Goal: Task Accomplishment & Management: Complete application form

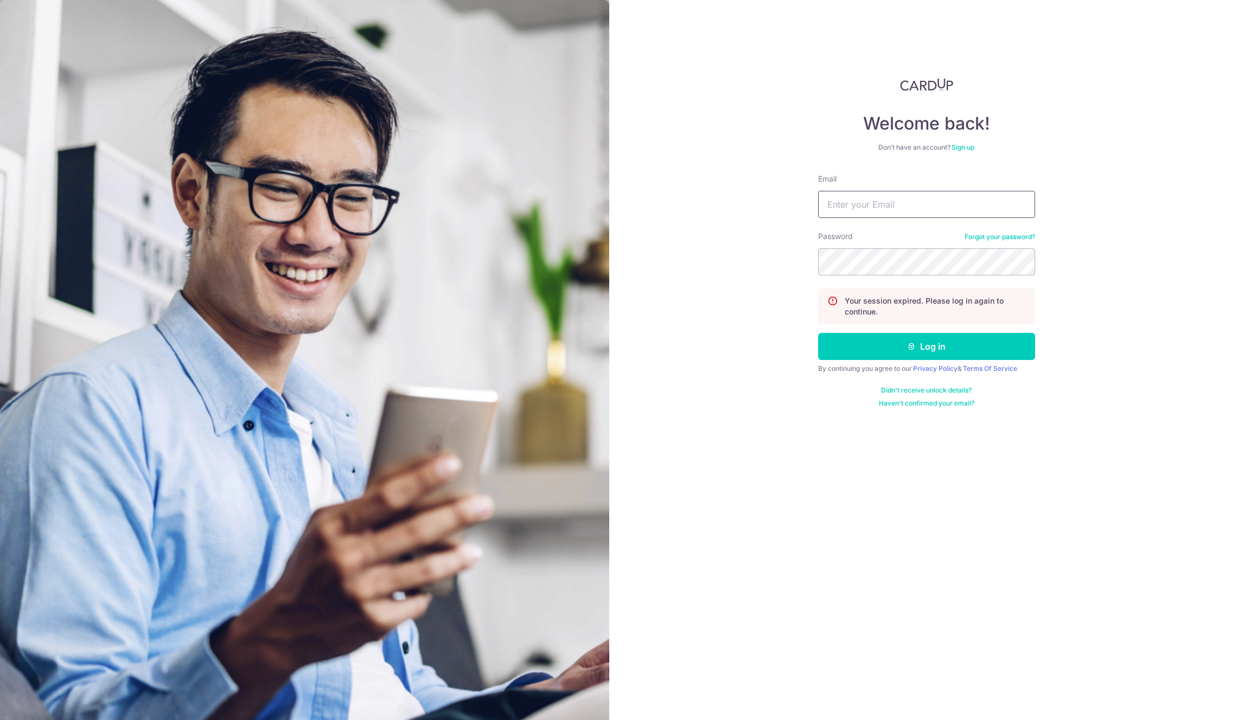
click at [895, 198] on input "Email" at bounding box center [926, 204] width 217 height 27
type input "[EMAIL_ADDRESS][DOMAIN_NAME]"
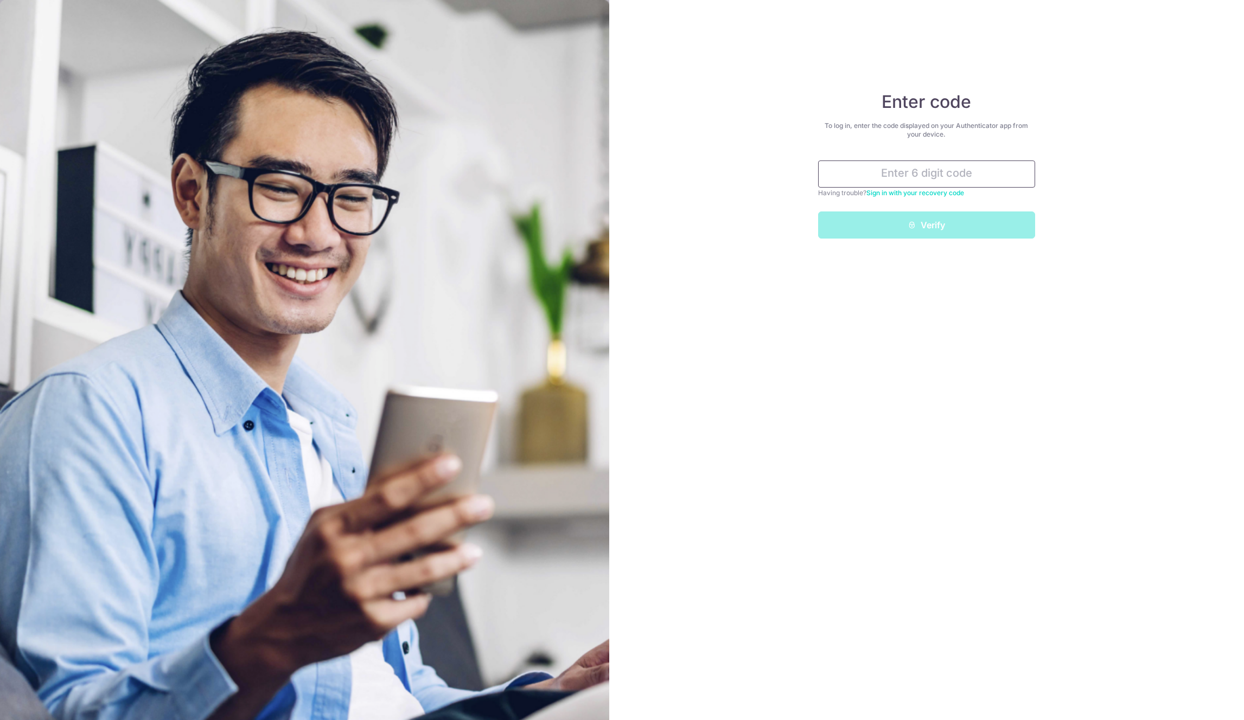
click at [912, 169] on input "text" at bounding box center [926, 174] width 217 height 27
paste input "993884"
type input "993884"
click at [1017, 225] on button "Verify" at bounding box center [926, 225] width 217 height 27
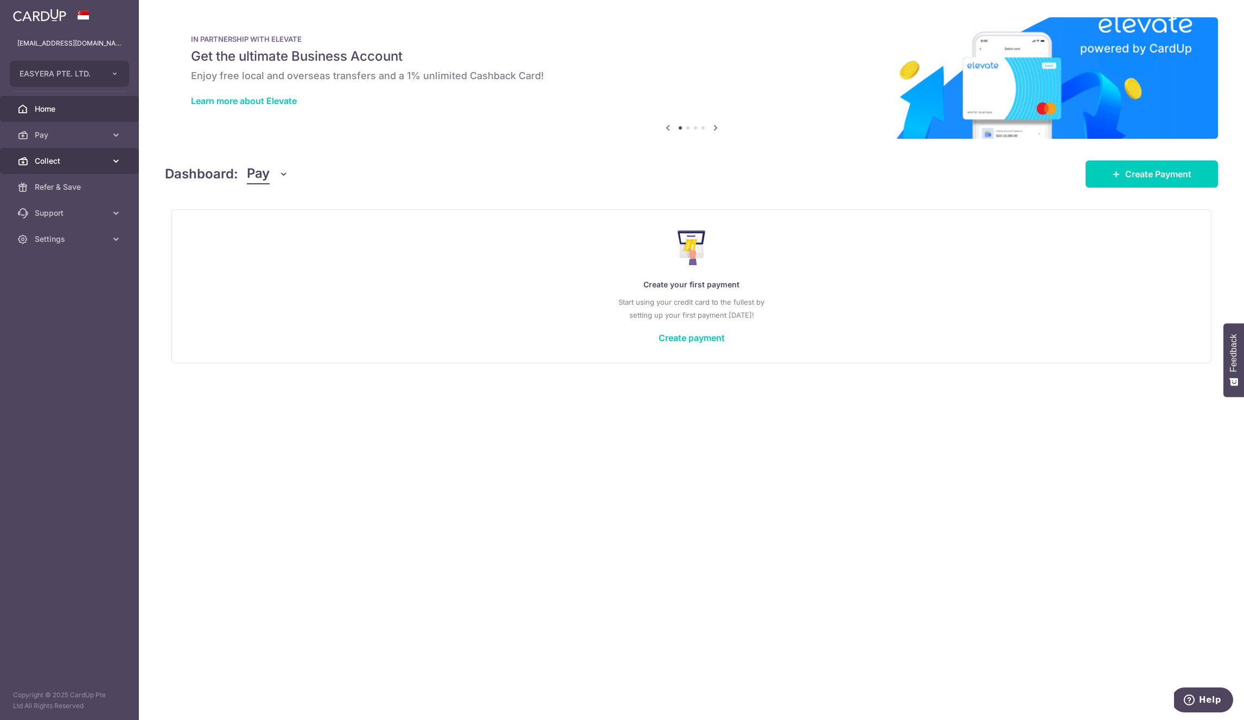
click at [59, 168] on link "Collect" at bounding box center [69, 161] width 139 height 26
click at [70, 240] on span "Payment Requests" at bounding box center [71, 239] width 72 height 11
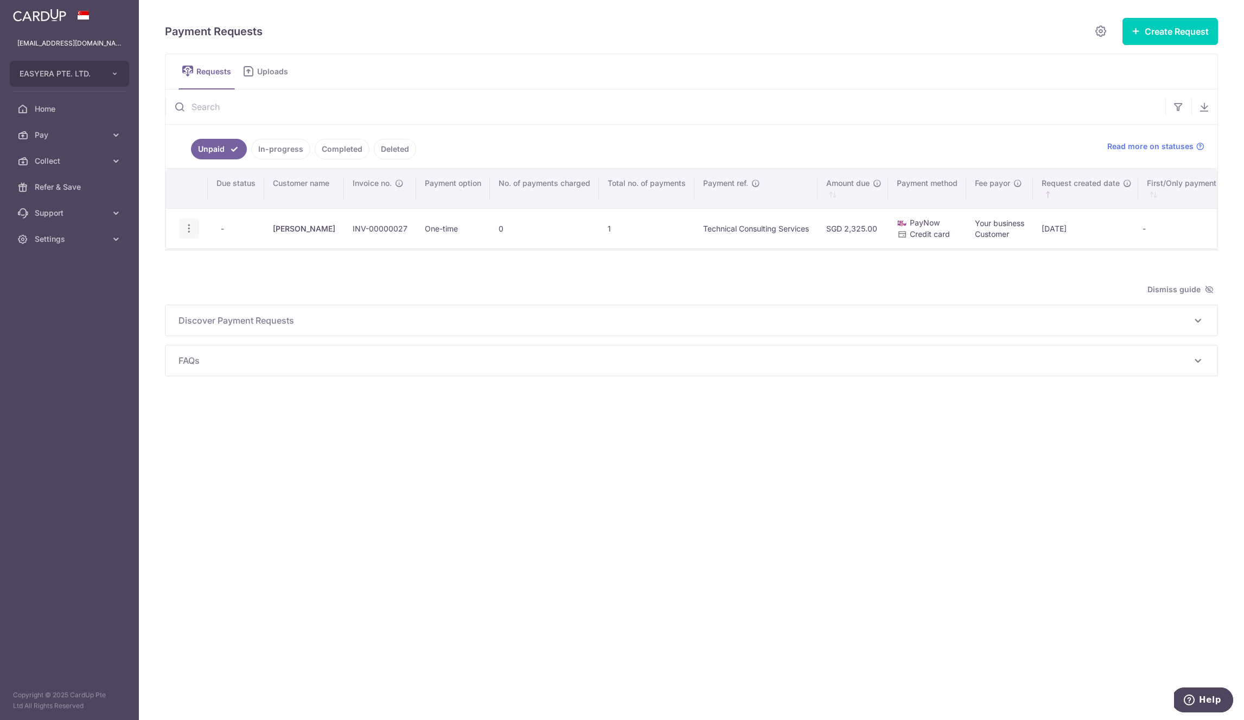
click at [189, 228] on icon "button" at bounding box center [188, 228] width 11 height 11
click at [367, 363] on div "Payment Requests Create Request Single Request Multiple Requests Requests Uploa…" at bounding box center [691, 243] width 1053 height 453
click at [1181, 31] on button "Create Request" at bounding box center [1169, 31] width 95 height 27
click at [1108, 67] on span "Single Request" at bounding box center [1153, 65] width 112 height 13
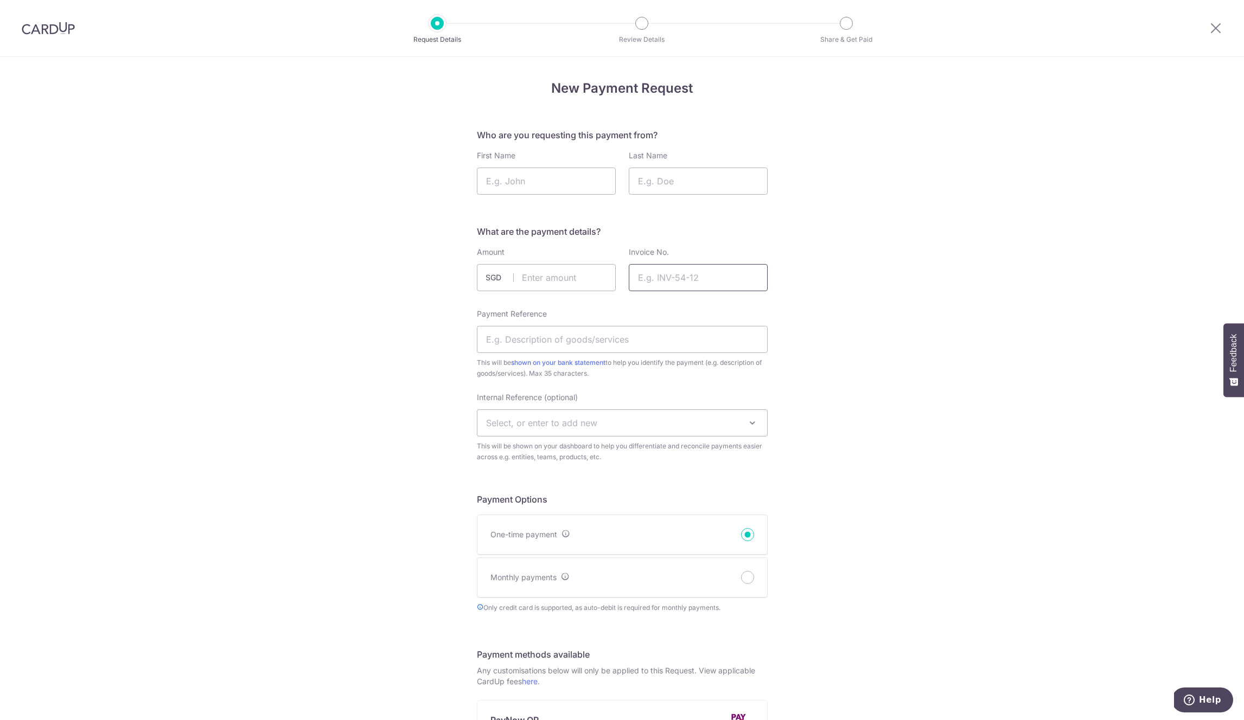
click at [657, 276] on input "Invoice No." at bounding box center [698, 277] width 139 height 27
paste input "PO-000000018"
type input "PO-000000018"
click at [555, 282] on input "text" at bounding box center [546, 277] width 139 height 27
type input "799.00"
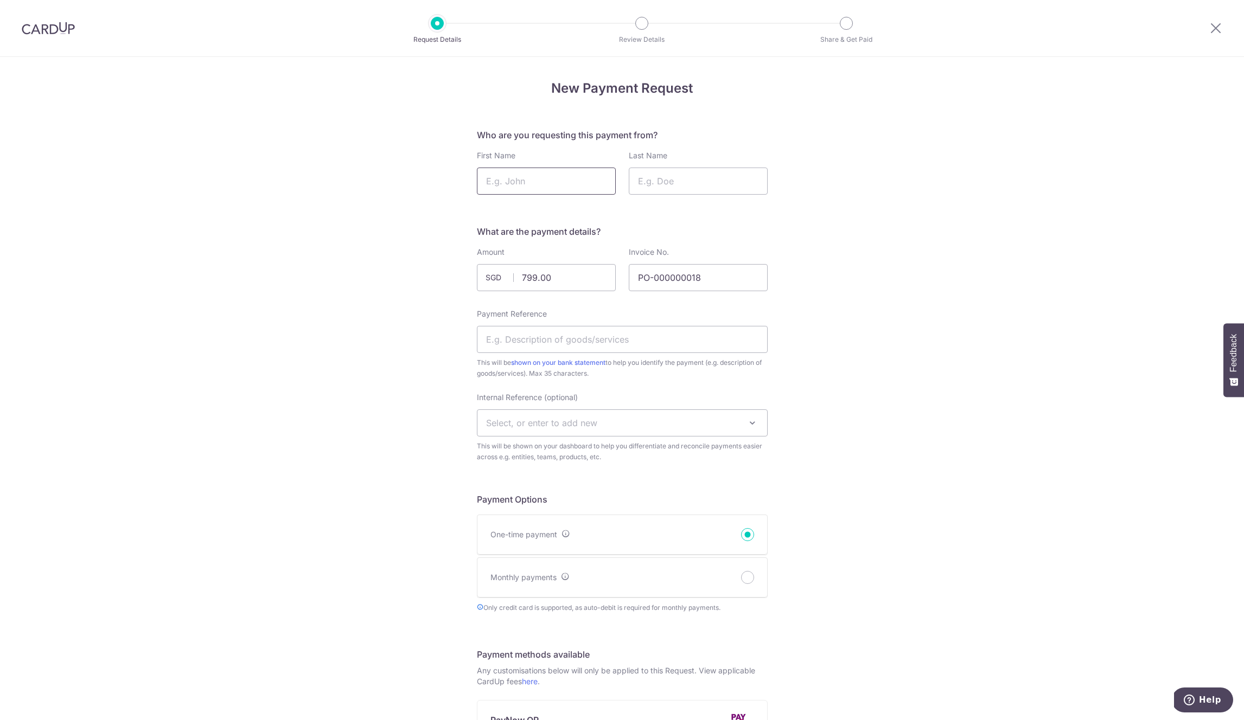
click at [523, 176] on input "First Name" at bounding box center [546, 181] width 139 height 27
type input "Keshet"
type input "Global"
click at [645, 182] on input "Global" at bounding box center [698, 181] width 139 height 27
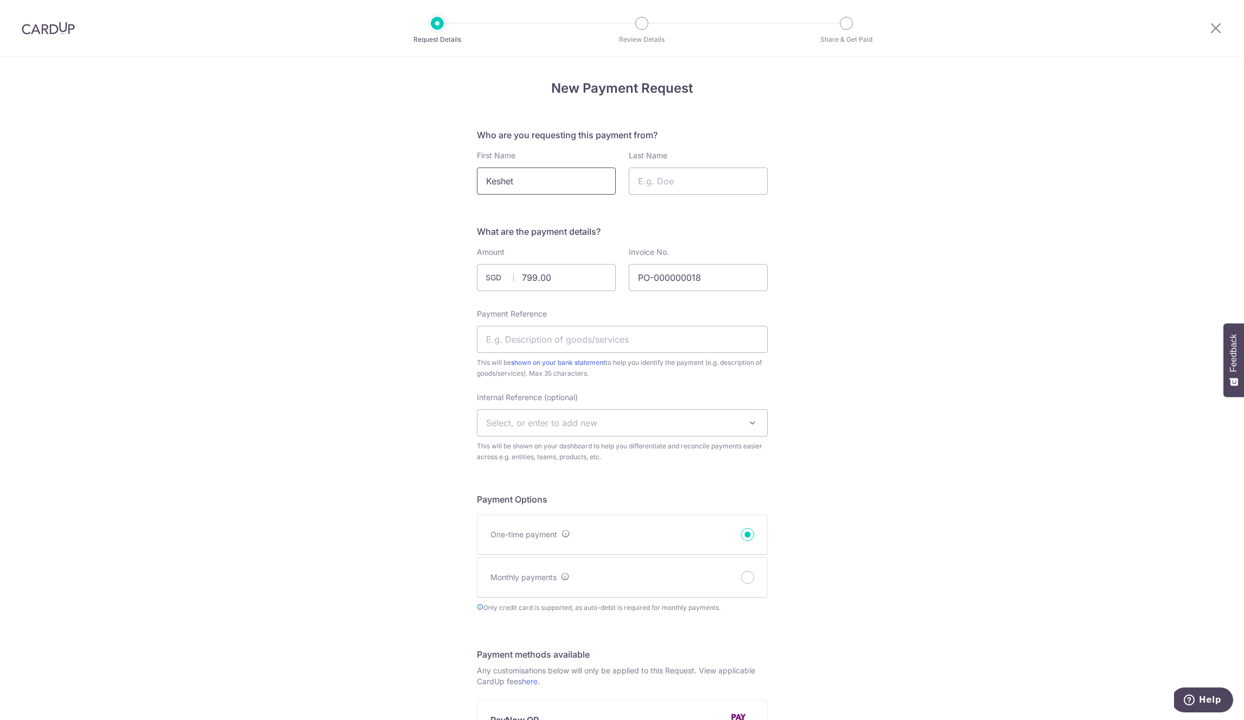
click at [542, 183] on input "Keshet" at bounding box center [546, 181] width 139 height 27
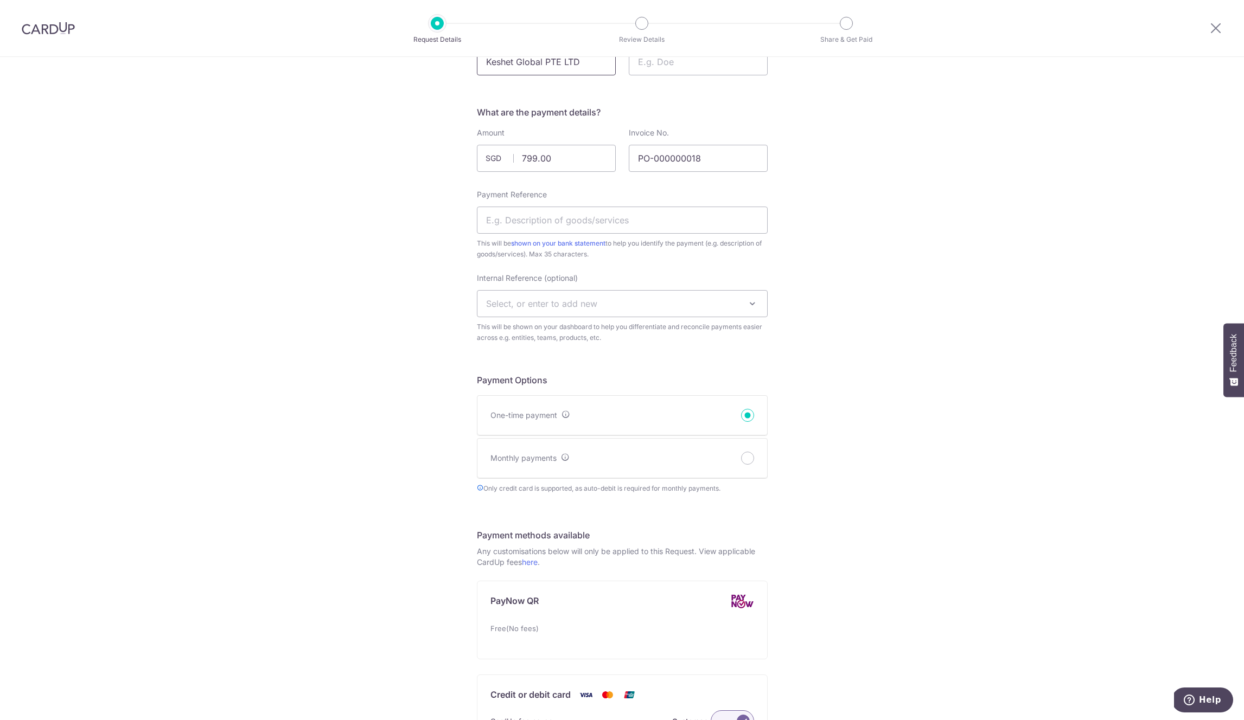
scroll to position [97, 0]
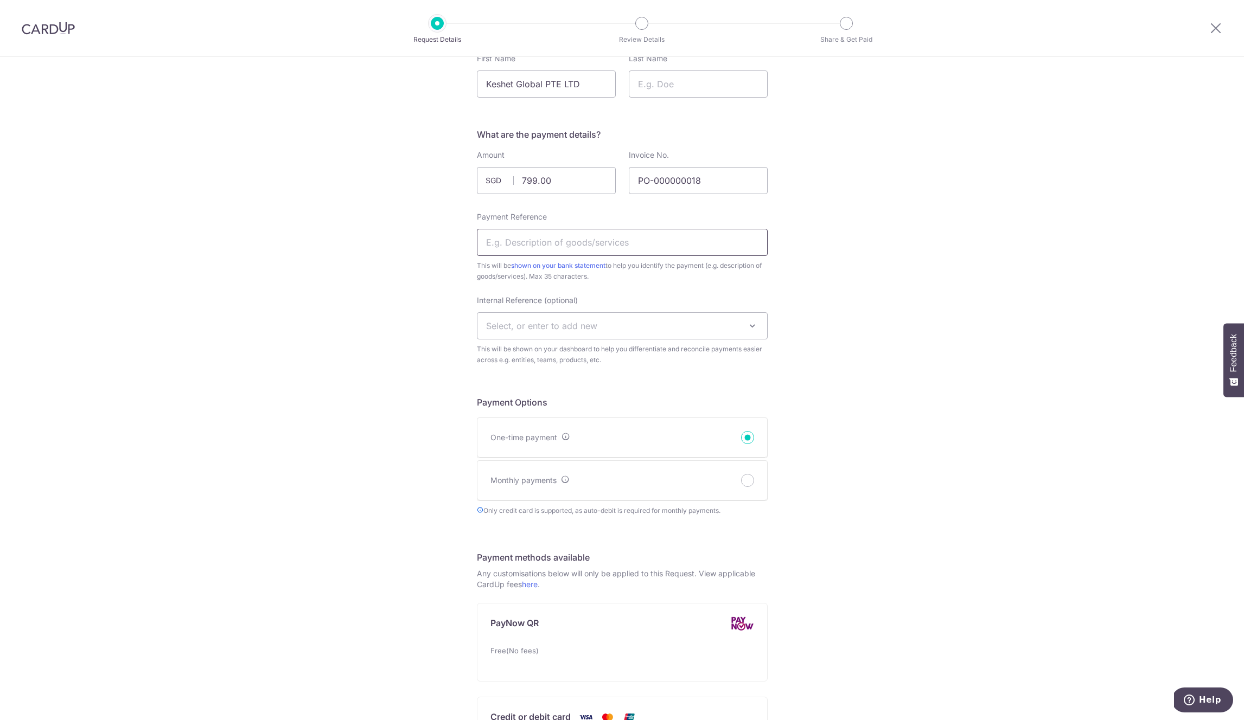
click at [570, 248] on input "Payment Reference" at bounding box center [622, 242] width 291 height 27
click at [612, 323] on span "Select, or enter to add new" at bounding box center [622, 326] width 290 height 26
click at [386, 384] on div "New Payment Request Who are you requesting this payment from? First Name Keshet…" at bounding box center [622, 544] width 1244 height 1168
click at [520, 246] on input "Payment Reference" at bounding box center [622, 242] width 291 height 27
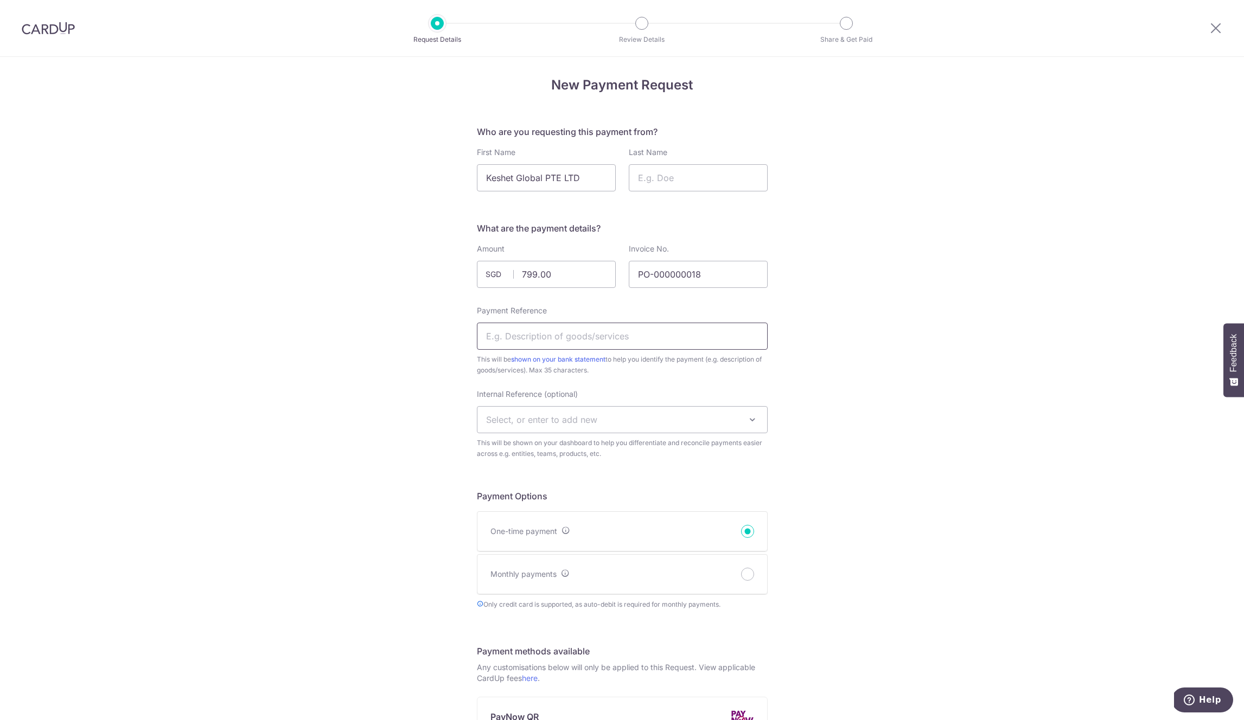
scroll to position [4, 0]
drag, startPoint x: 546, startPoint y: 178, endPoint x: 590, endPoint y: 172, distance: 44.8
click at [590, 172] on input "Keshet Global PTE LTD" at bounding box center [546, 176] width 139 height 27
type input "Keshet Global"
click at [660, 186] on input "Last Name" at bounding box center [698, 176] width 139 height 27
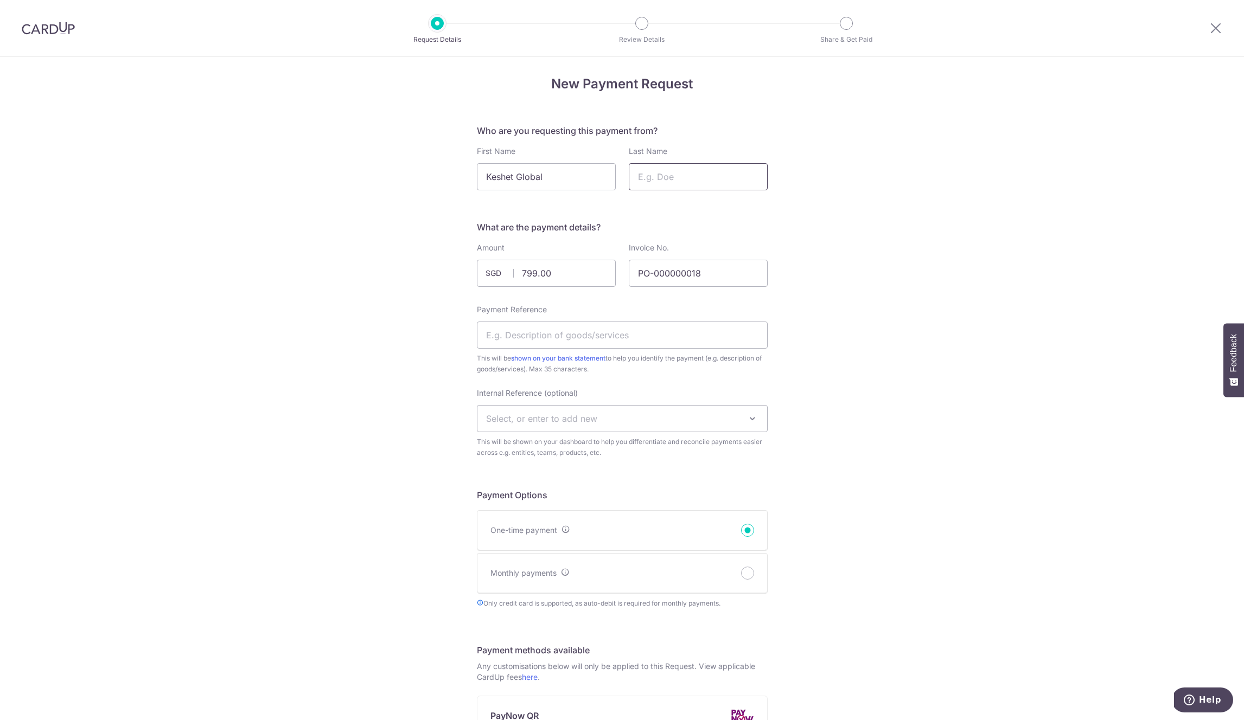
paste input "PTE LTD"
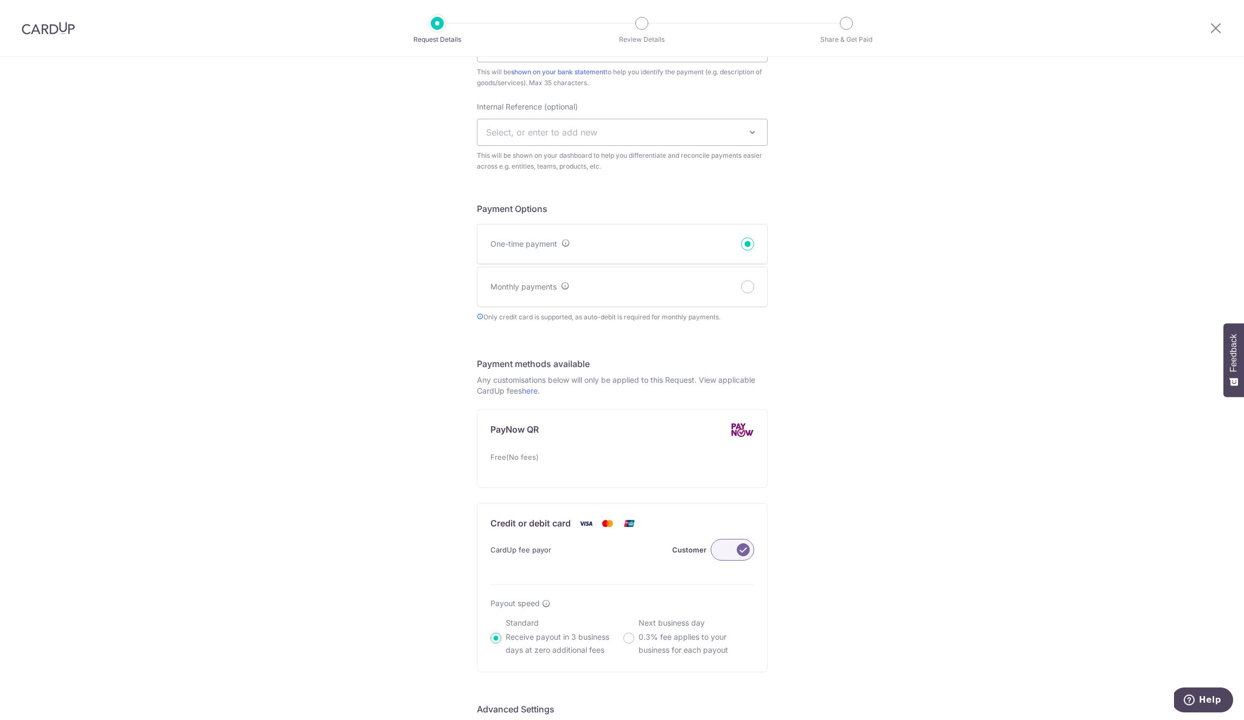
scroll to position [100, 0]
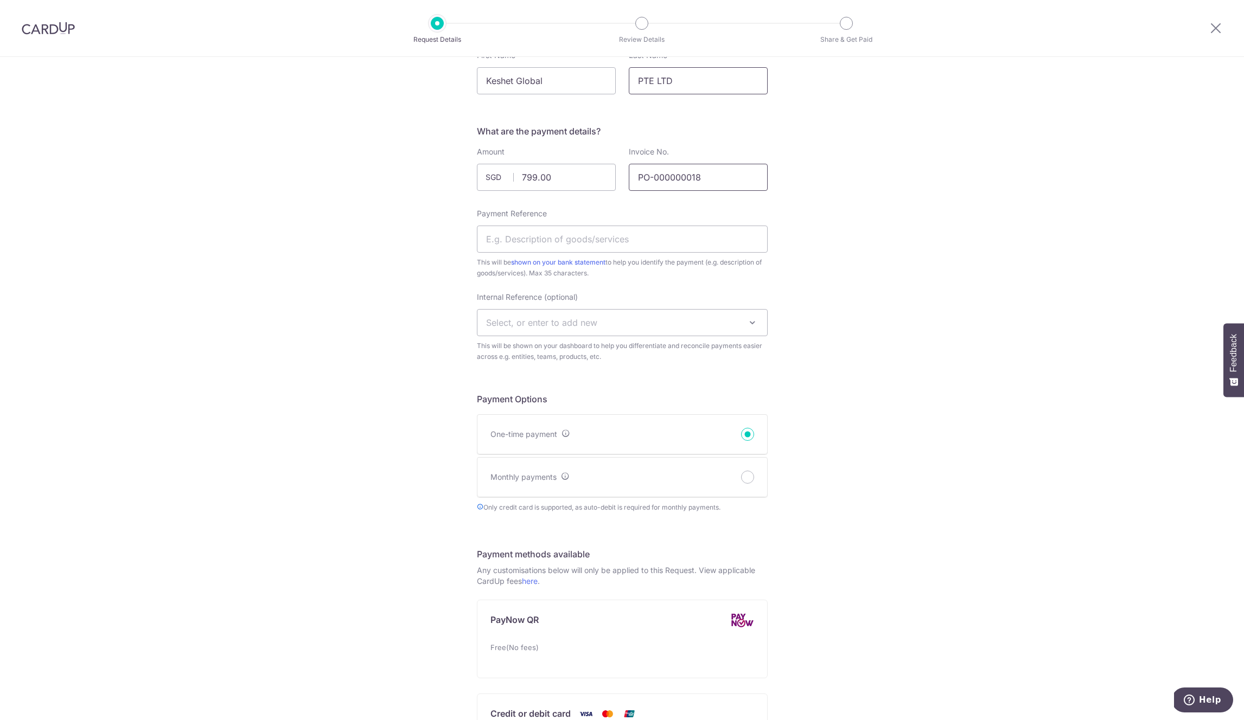
type input "PTE LTD"
click at [671, 177] on input "PO-000000018" at bounding box center [698, 177] width 139 height 27
click at [628, 241] on input "Payment Reference" at bounding box center [622, 239] width 291 height 27
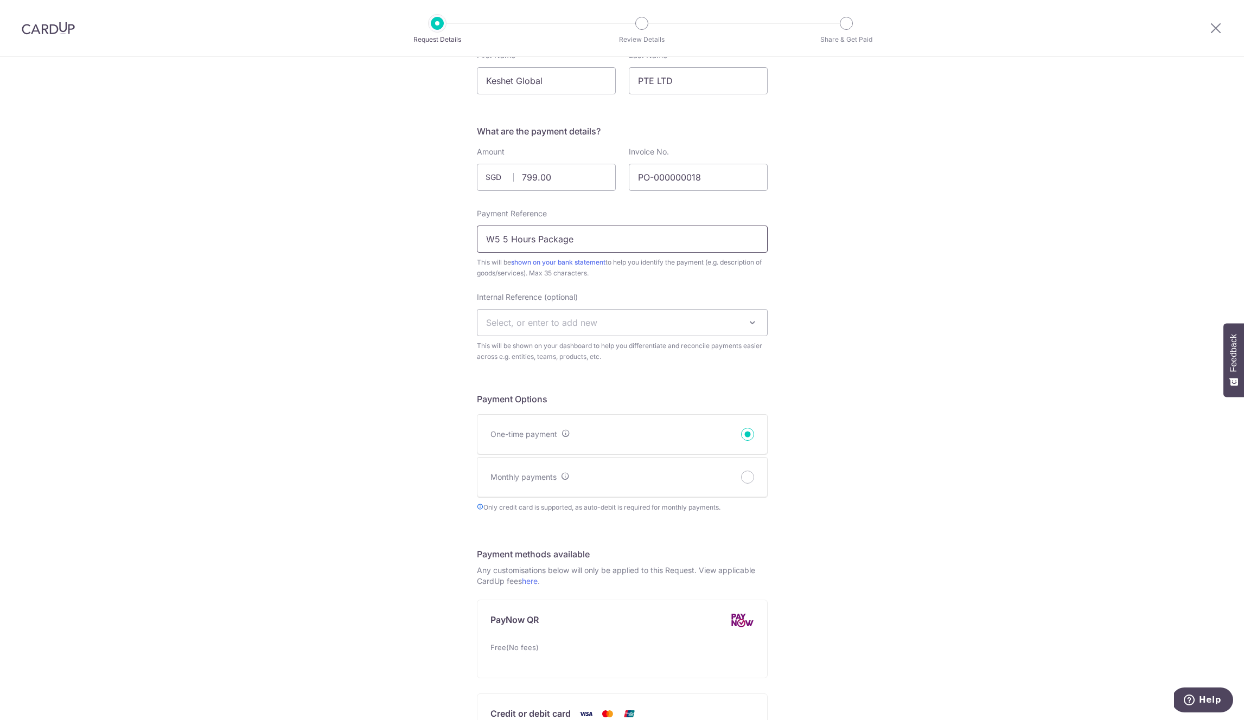
type input "W5 5 Hours Package"
click at [961, 291] on div "New Payment Request Who are you requesting this payment from? First Name Keshet…" at bounding box center [622, 541] width 1244 height 1168
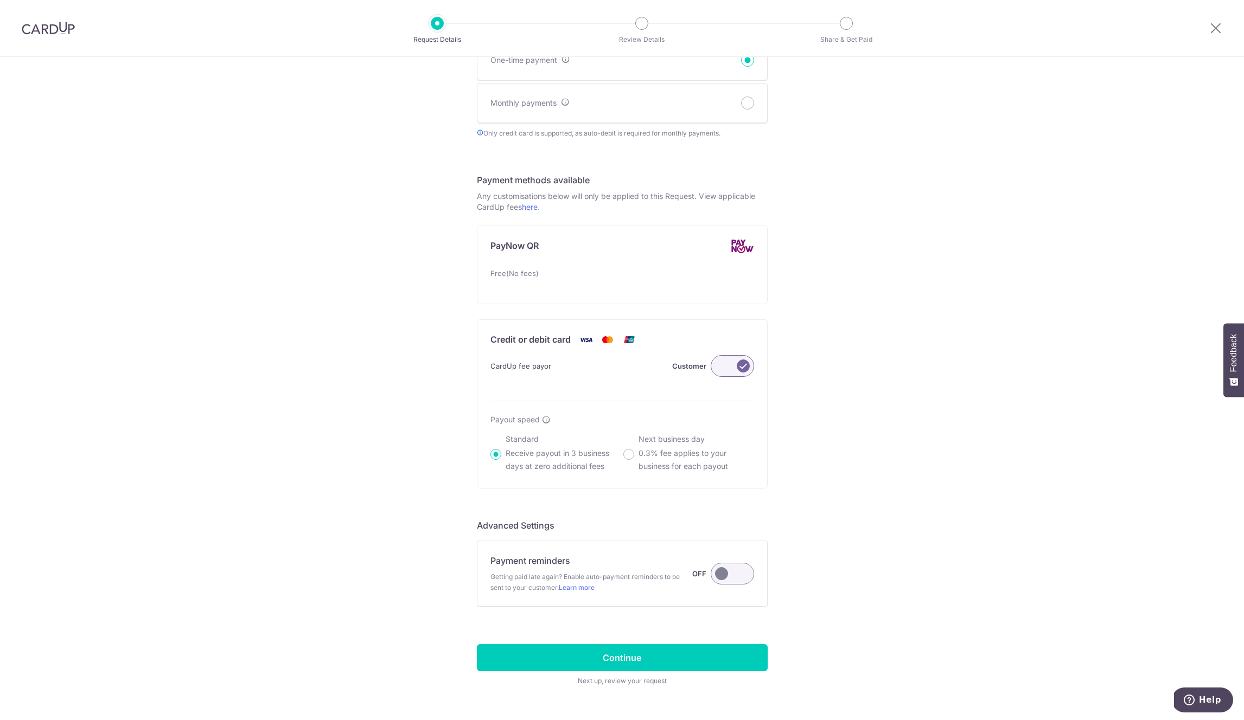
scroll to position [498, 0]
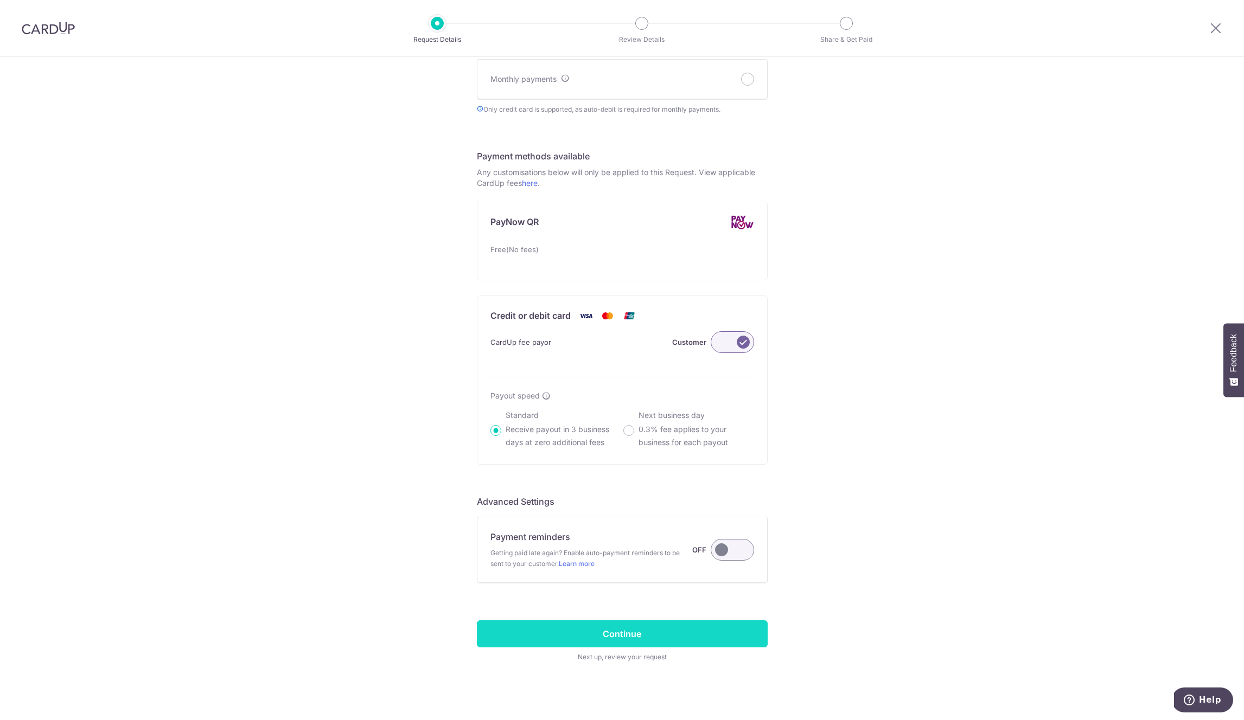
click at [662, 638] on input "Continue" at bounding box center [622, 634] width 291 height 27
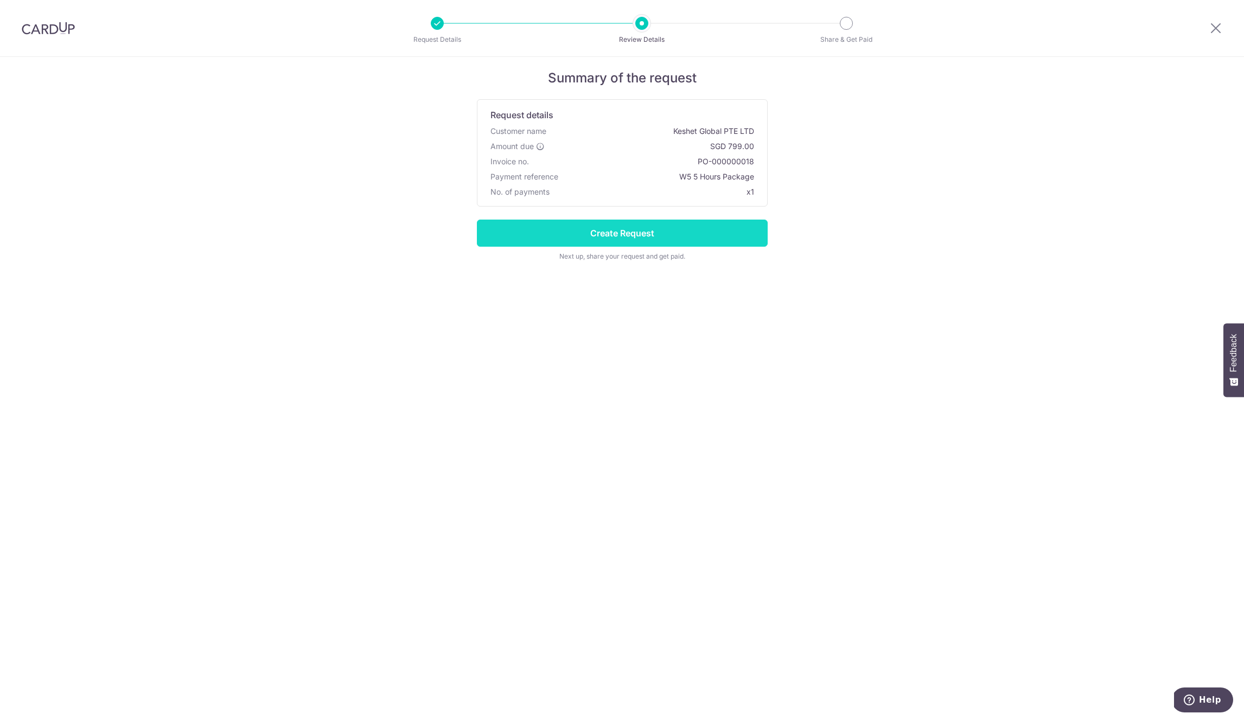
click at [605, 233] on input "Create Request" at bounding box center [622, 233] width 291 height 27
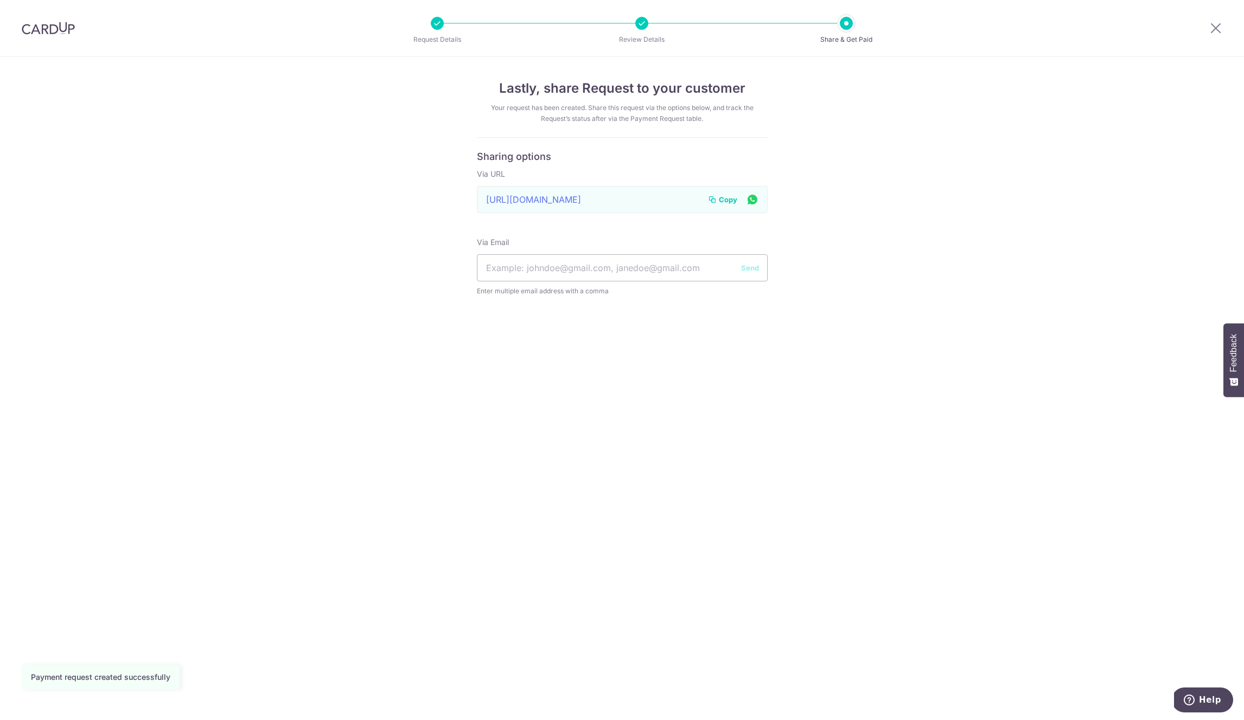
click at [715, 197] on icon at bounding box center [712, 199] width 9 height 9
click at [646, 274] on input "text" at bounding box center [622, 267] width 291 height 27
paste input "[PERSON_NAME][EMAIL_ADDRESS][DOMAIN_NAME]"
type input "[PERSON_NAME][EMAIL_ADDRESS][DOMAIN_NAME]"
click at [747, 375] on div "Lastly, share Request to your customer Your request has been created. Share thi…" at bounding box center [622, 388] width 1244 height 663
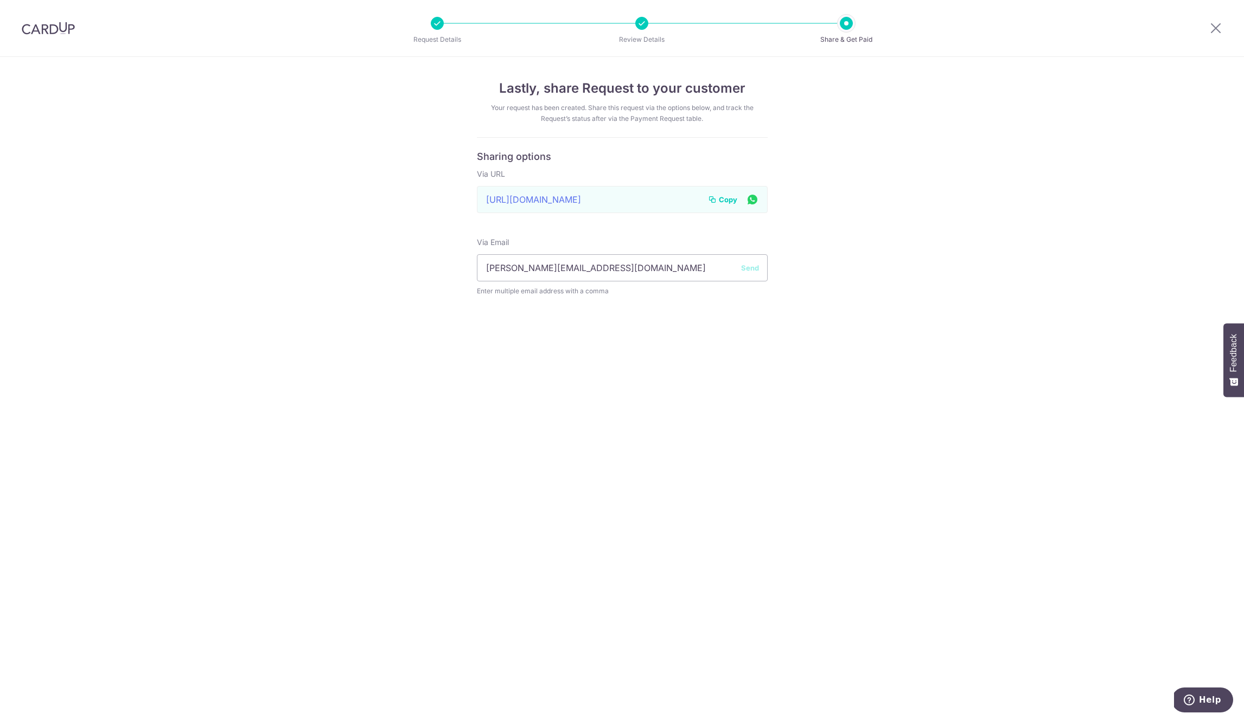
click at [752, 269] on button "Send" at bounding box center [750, 268] width 18 height 11
click at [754, 199] on icon at bounding box center [752, 200] width 13 height 14
click at [1222, 27] on div at bounding box center [1215, 28] width 56 height 56
click at [1218, 29] on icon at bounding box center [1215, 28] width 13 height 14
